Goal: Find specific page/section: Find specific page/section

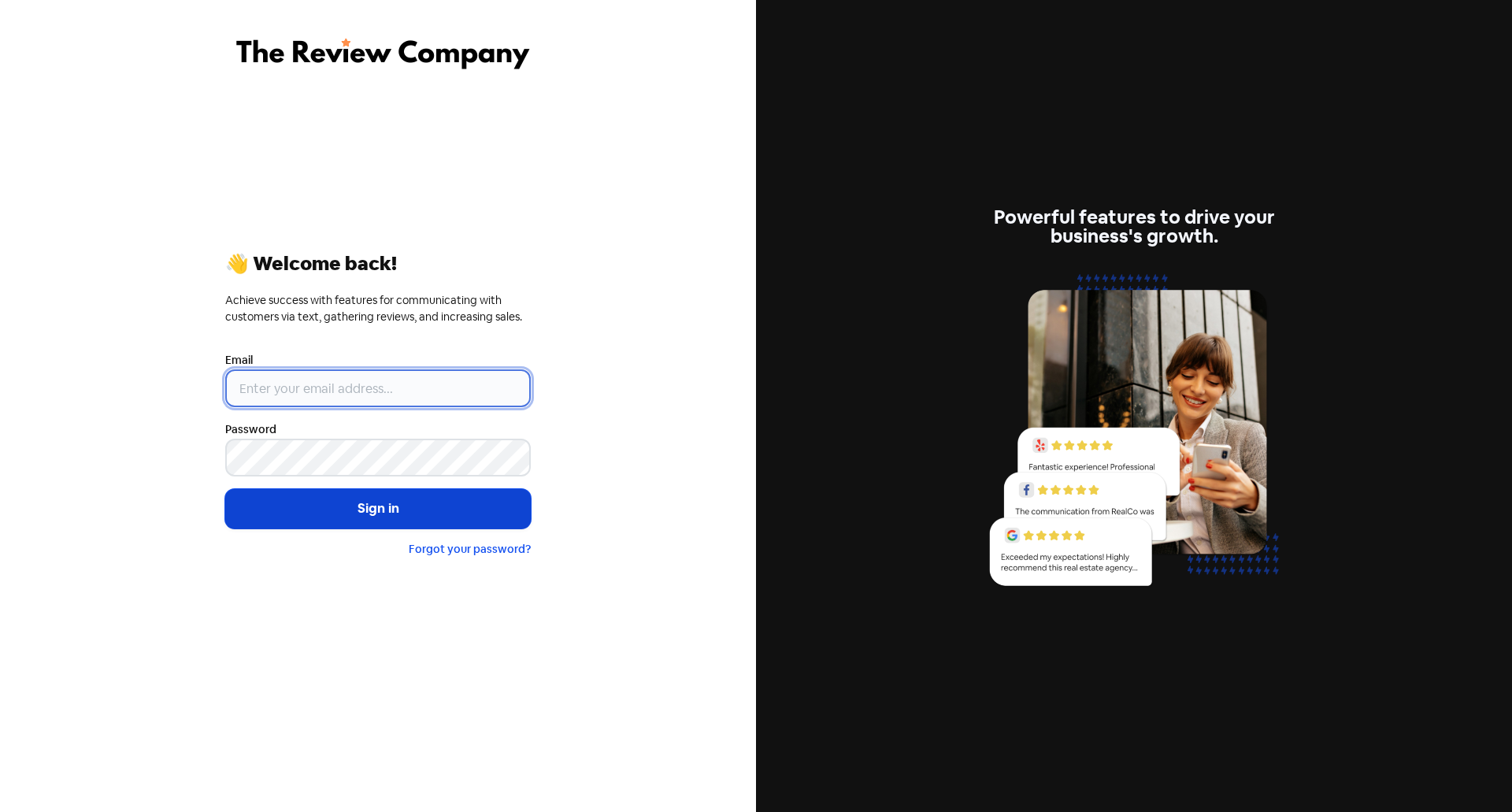
type input "[EMAIL_ADDRESS][PERSON_NAME][DOMAIN_NAME]"
click at [436, 496] on button "Sign in" at bounding box center [378, 508] width 305 height 39
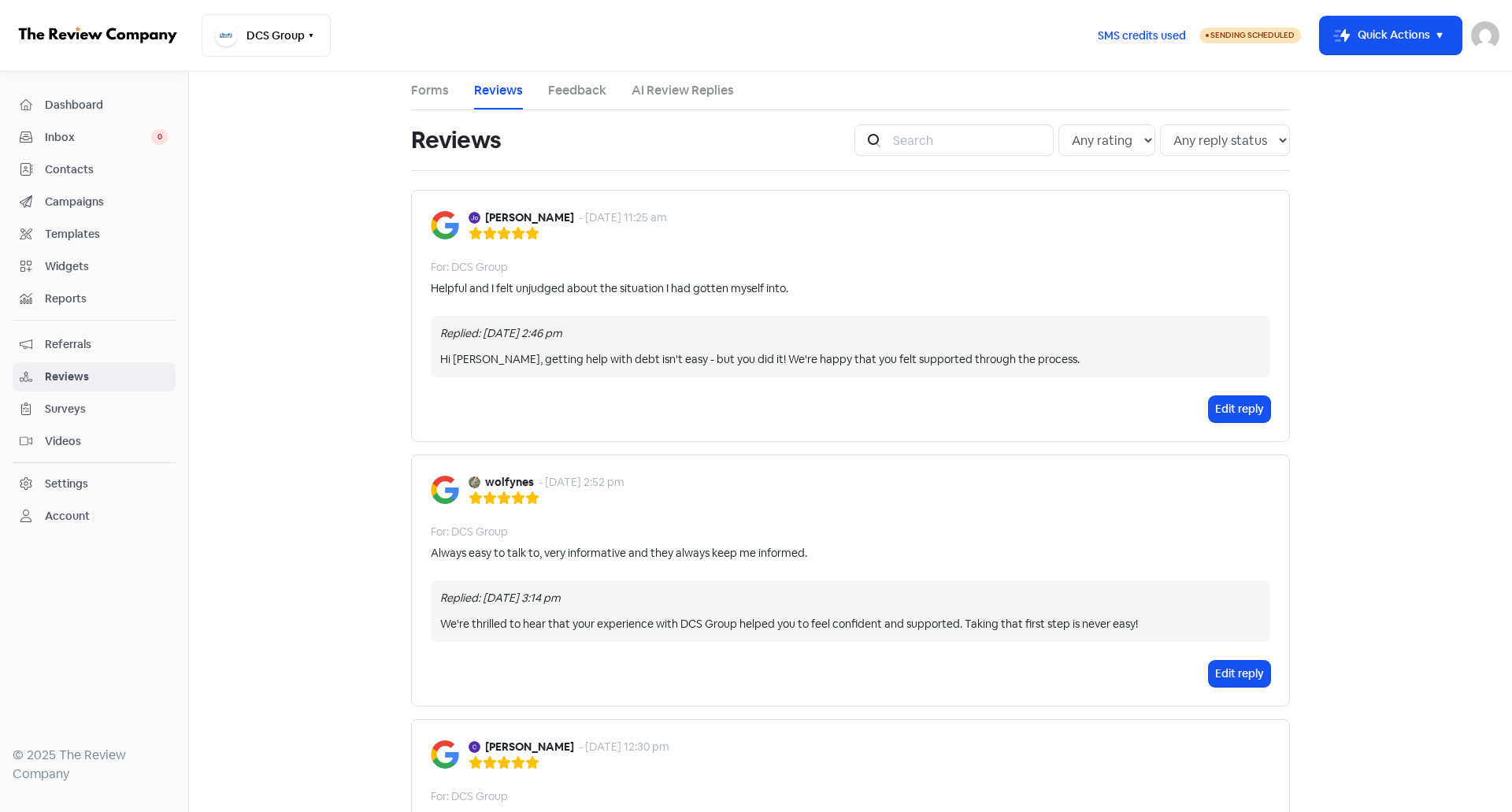
click at [688, 88] on link "AI Review Replies" at bounding box center [682, 91] width 102 height 19
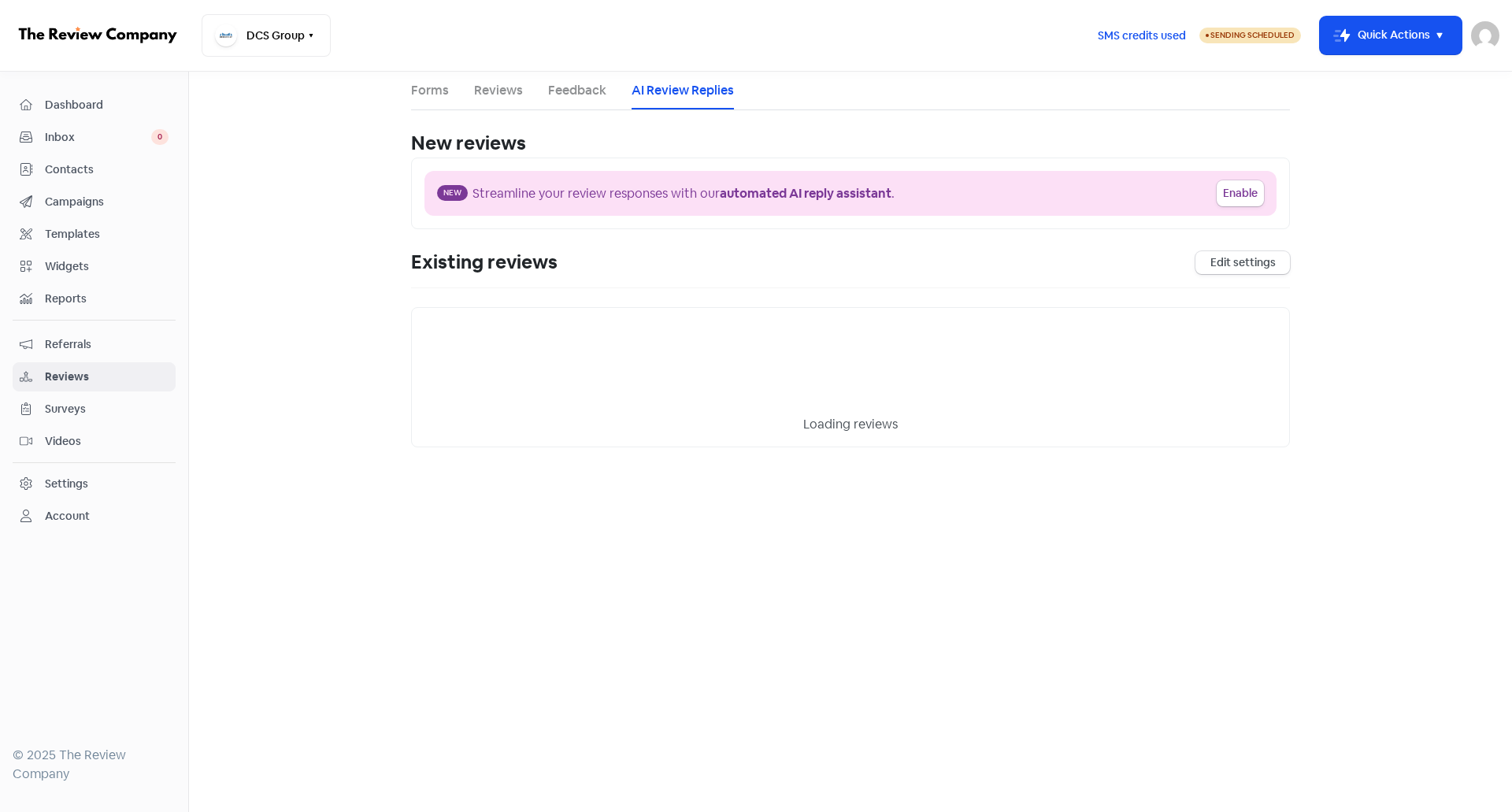
click at [567, 87] on link "Feedback" at bounding box center [577, 91] width 58 height 19
